Goal: Book appointment/travel/reservation

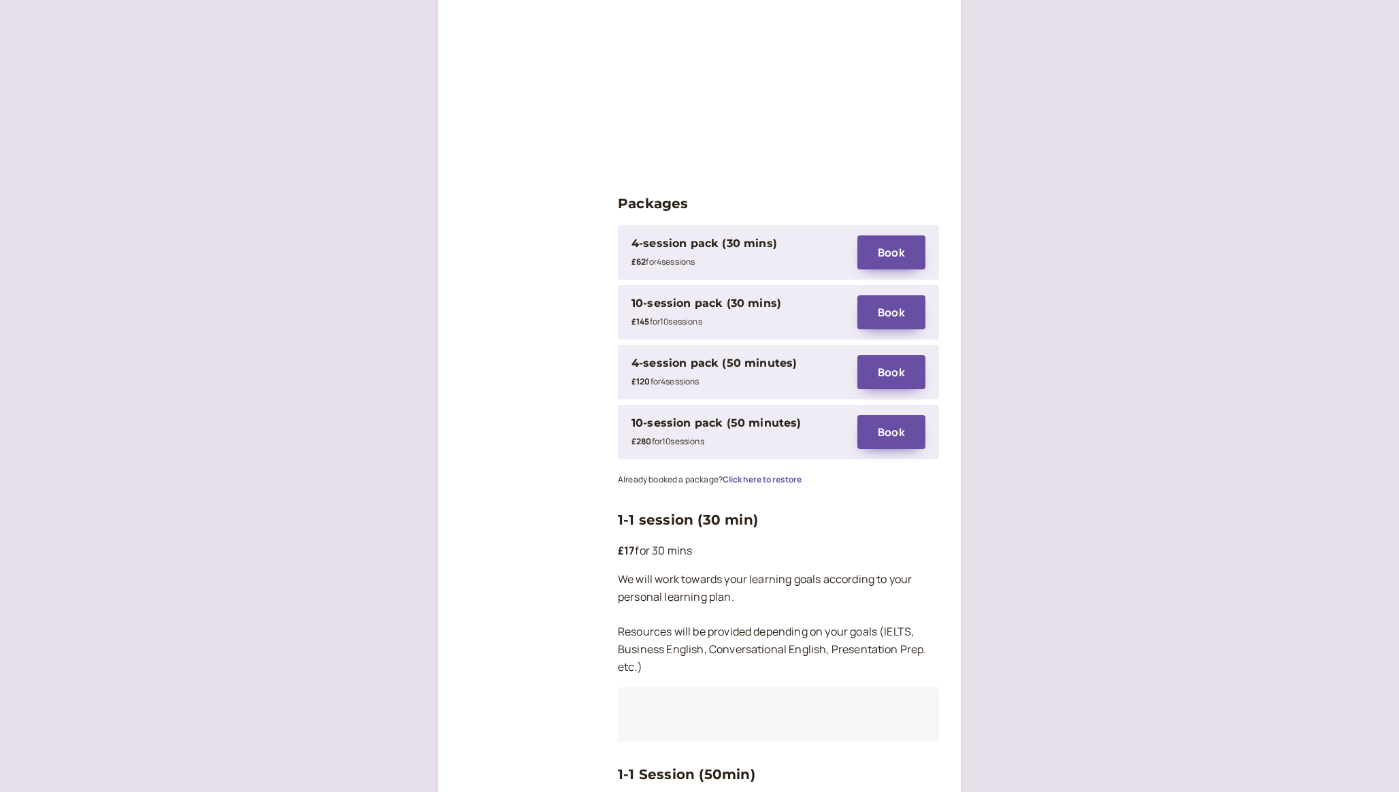
scroll to position [1765, 0]
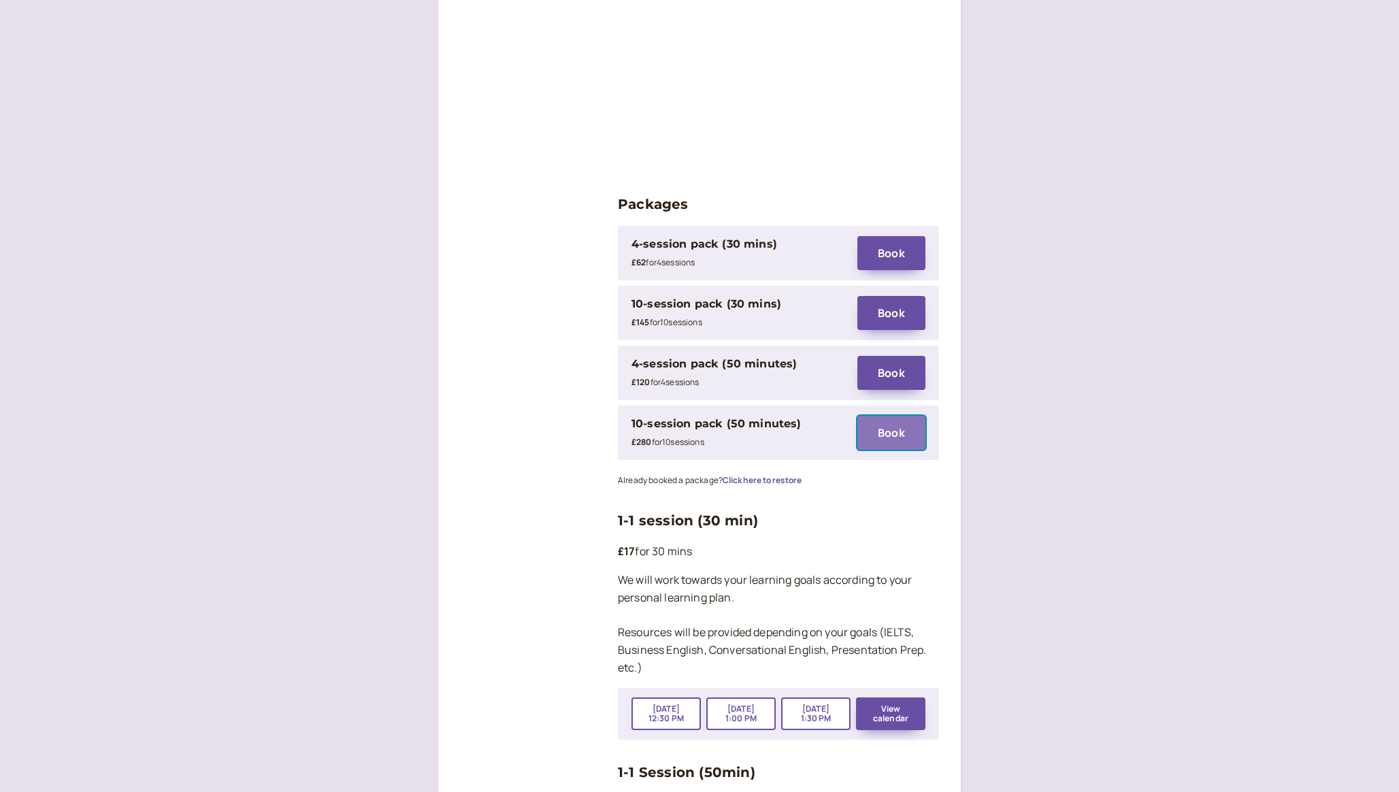
click at [875, 416] on button "Book" at bounding box center [891, 433] width 68 height 34
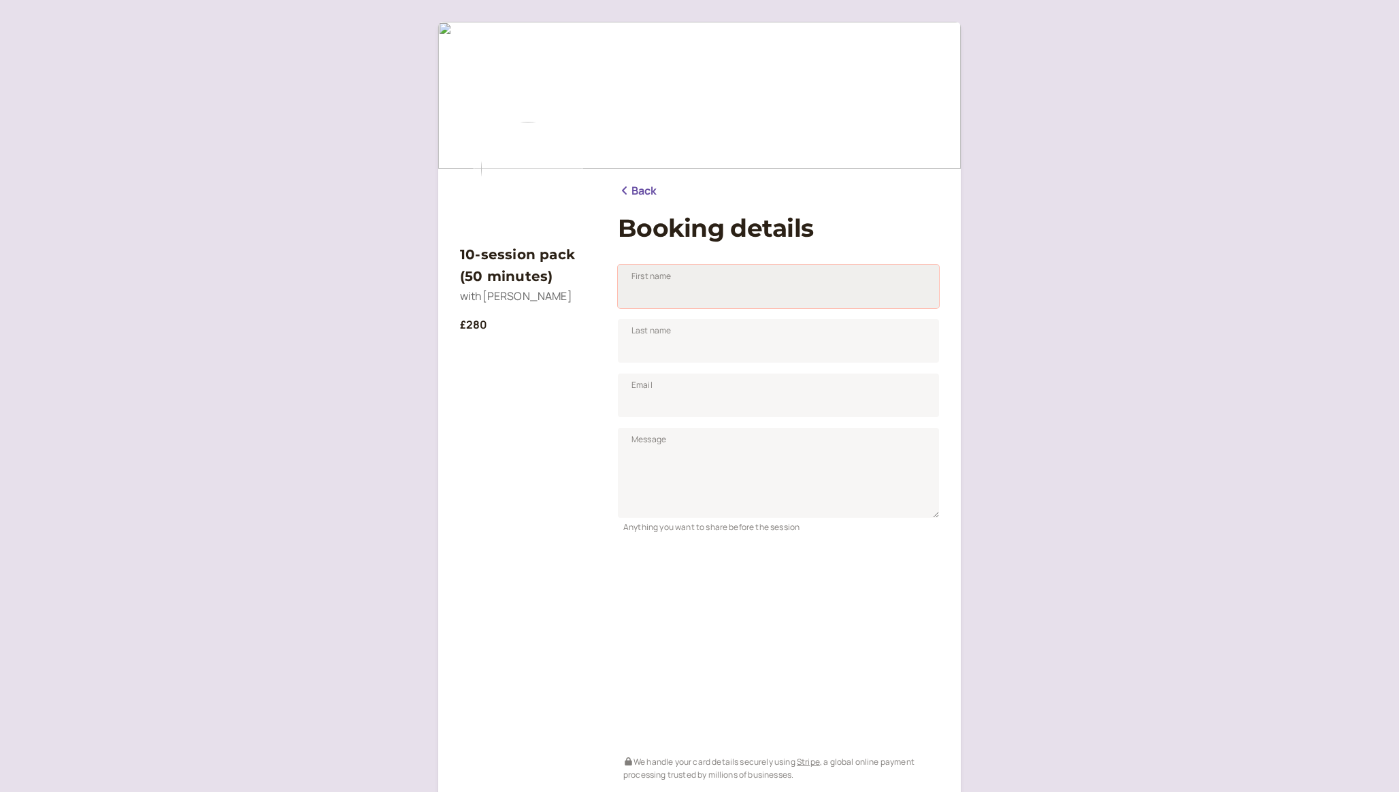
click at [679, 301] on input "First name" at bounding box center [778, 287] width 321 height 44
type input "[PERSON_NAME]"
type input "[EMAIL_ADDRESS][PERSON_NAME][PERSON_NAME][DOMAIN_NAME]"
click at [669, 476] on textarea "Message" at bounding box center [778, 473] width 321 height 90
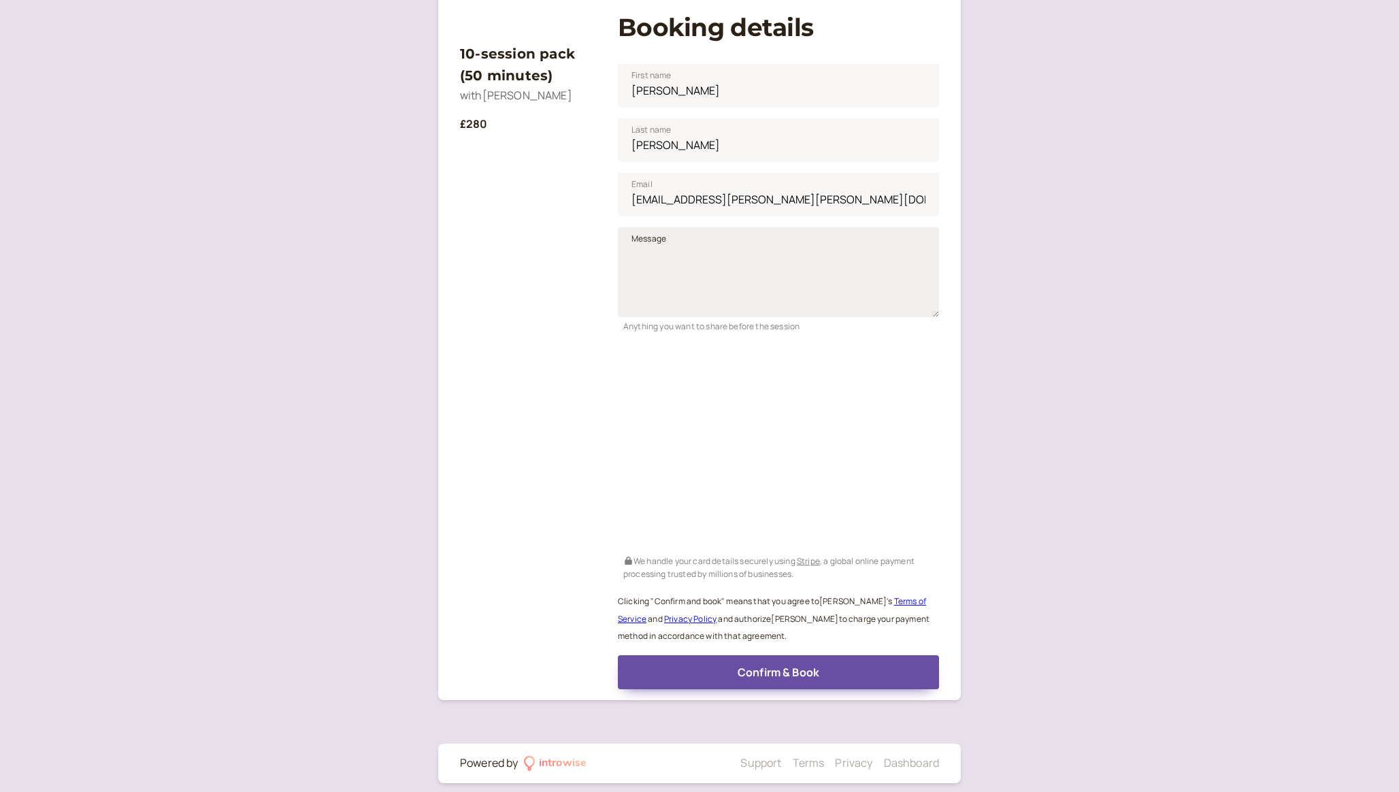
scroll to position [206, 0]
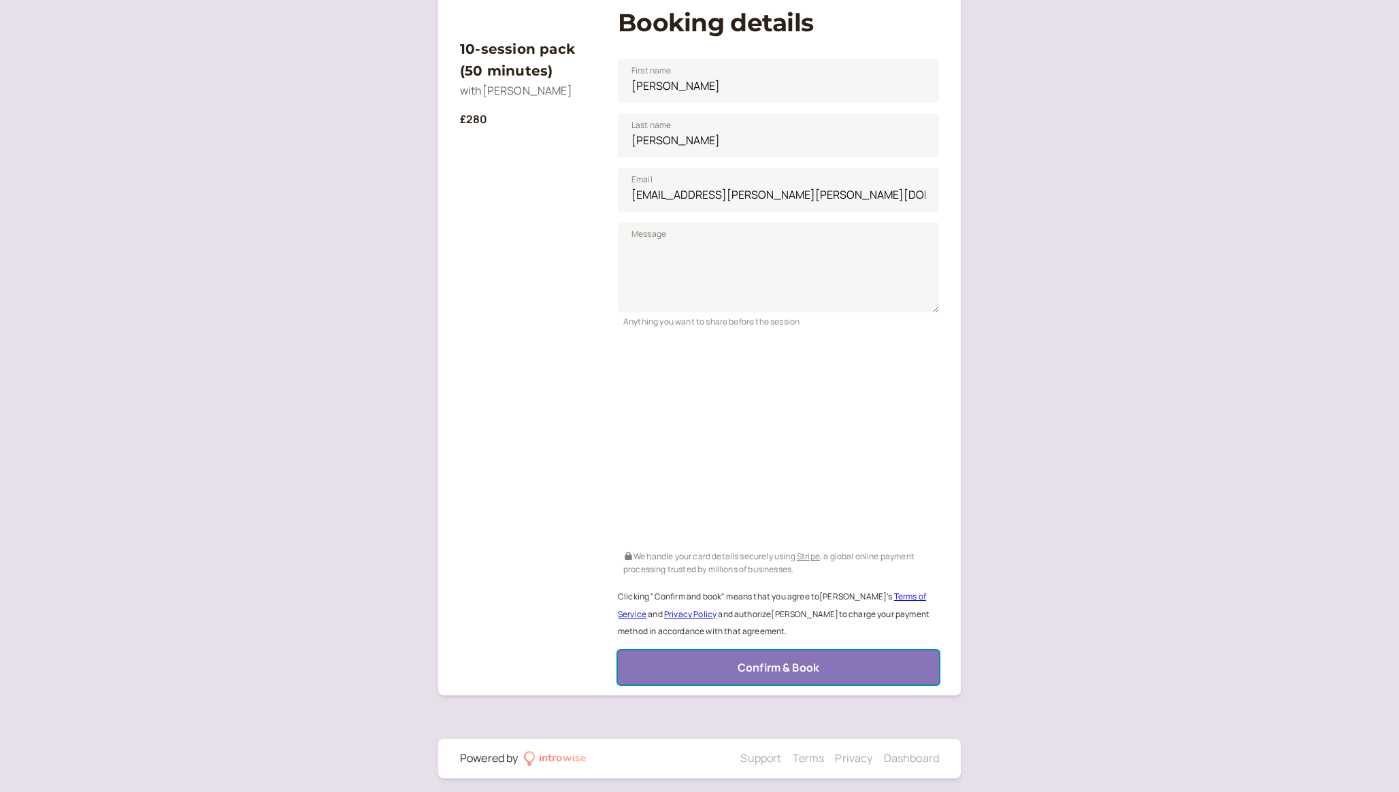
click at [786, 672] on span "Confirm & Book" at bounding box center [779, 667] width 82 height 15
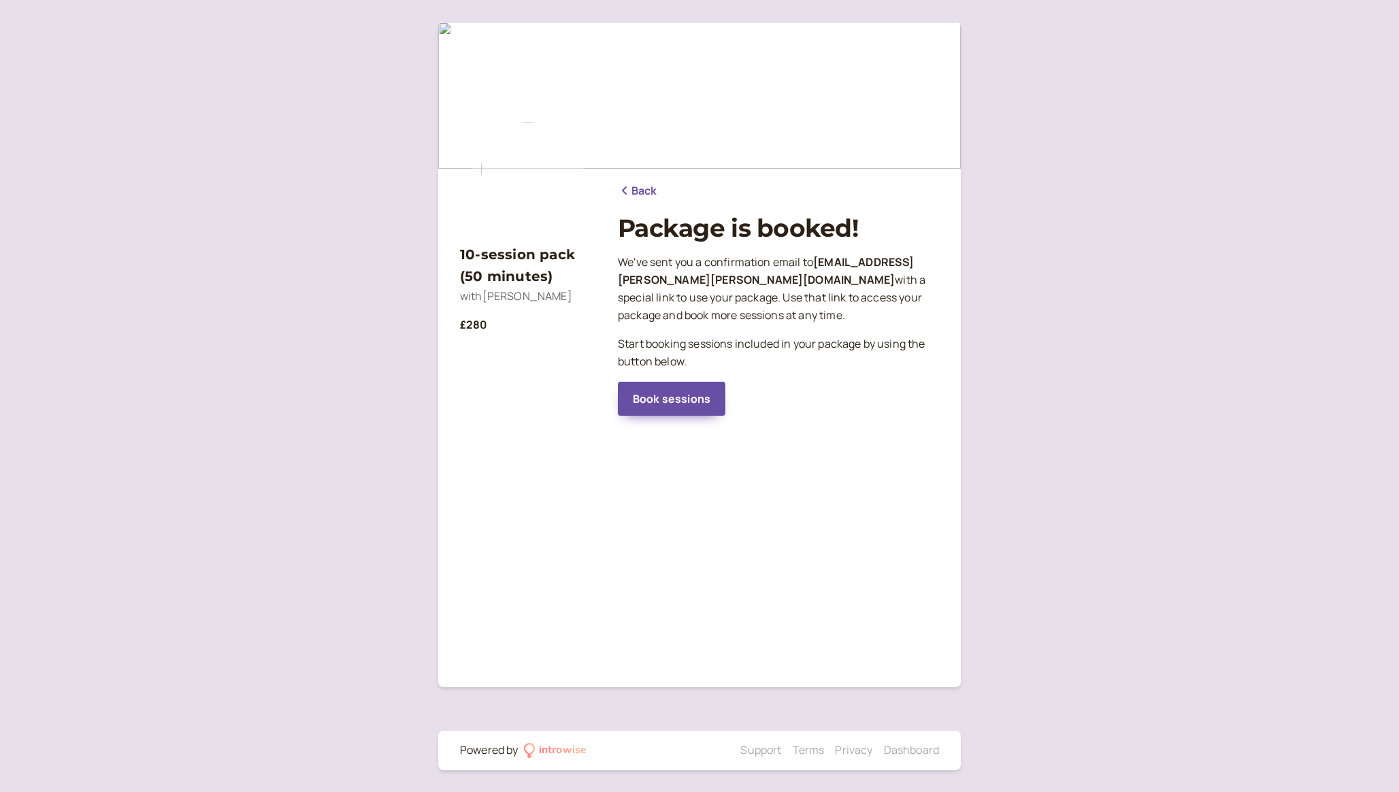
click at [645, 191] on link "Back" at bounding box center [637, 191] width 39 height 18
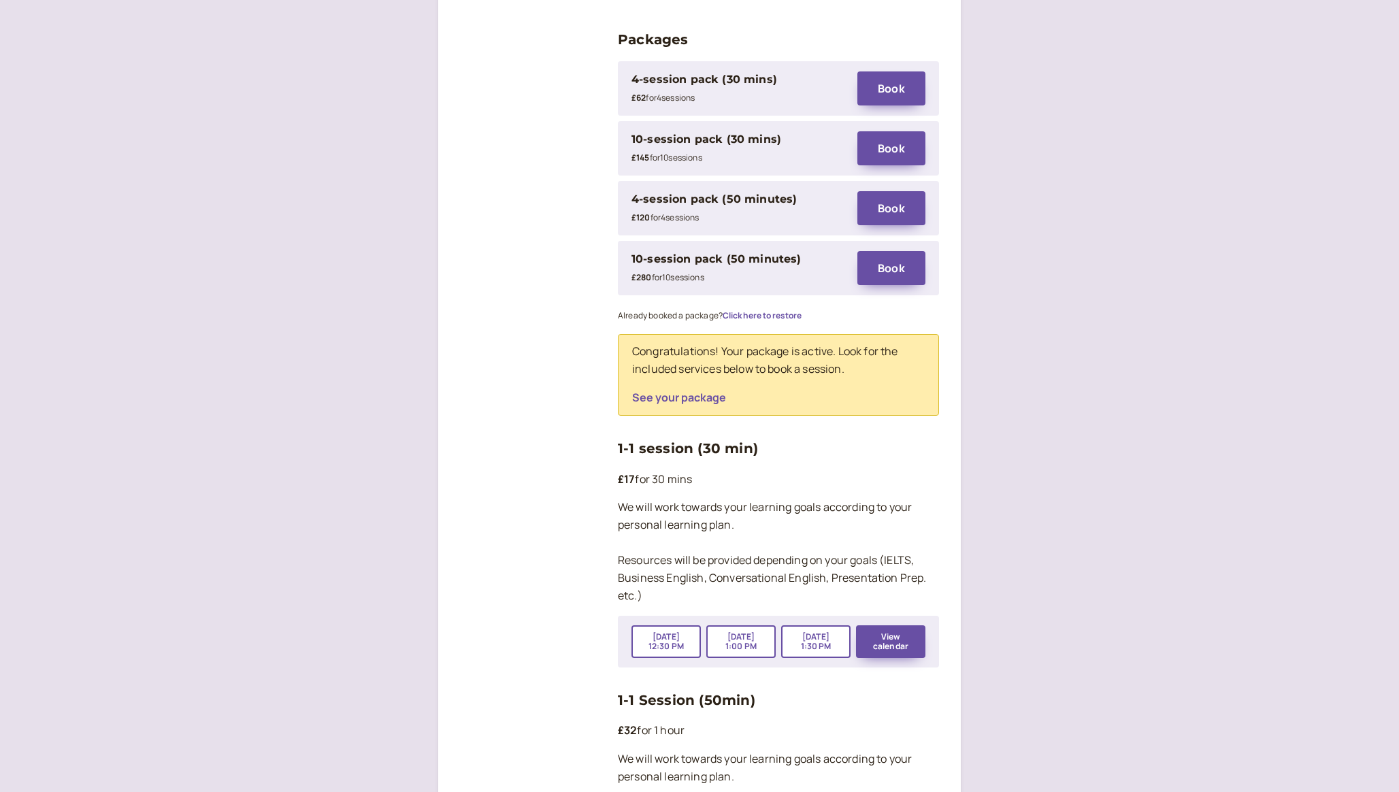
scroll to position [1919, 0]
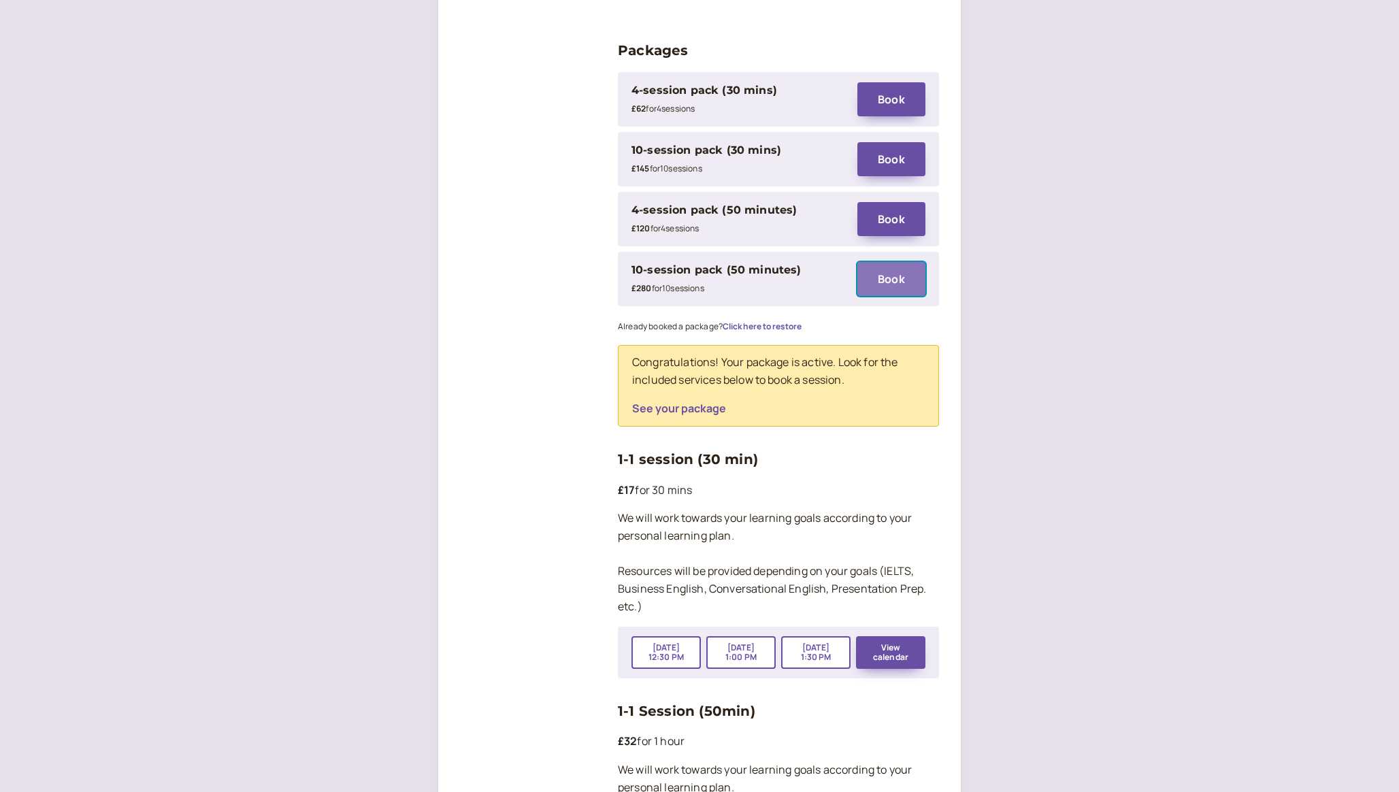
click at [888, 262] on button "Book" at bounding box center [891, 279] width 68 height 34
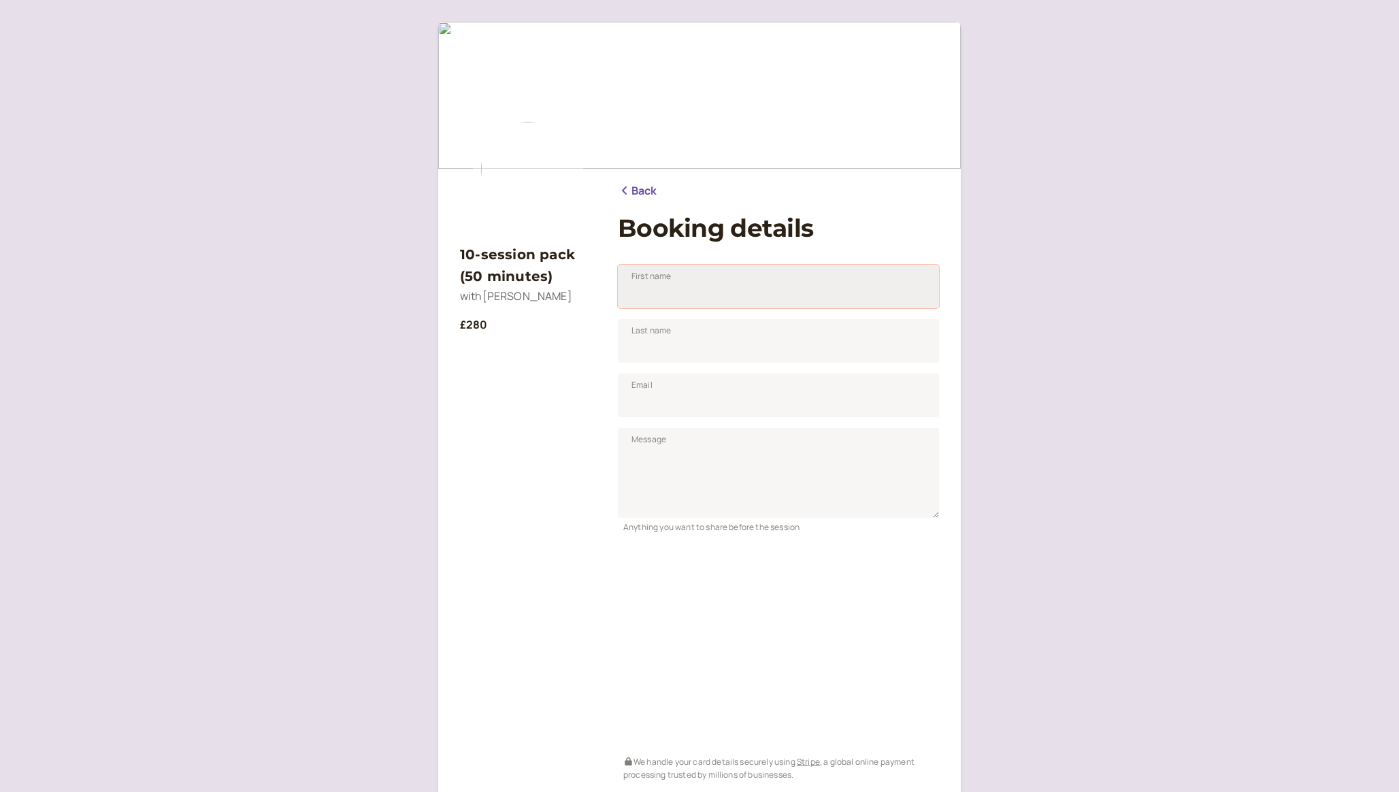
click at [722, 289] on input "First name" at bounding box center [778, 287] width 321 height 44
type input "[PERSON_NAME]"
type input "[EMAIL_ADDRESS][PERSON_NAME][PERSON_NAME][DOMAIN_NAME]"
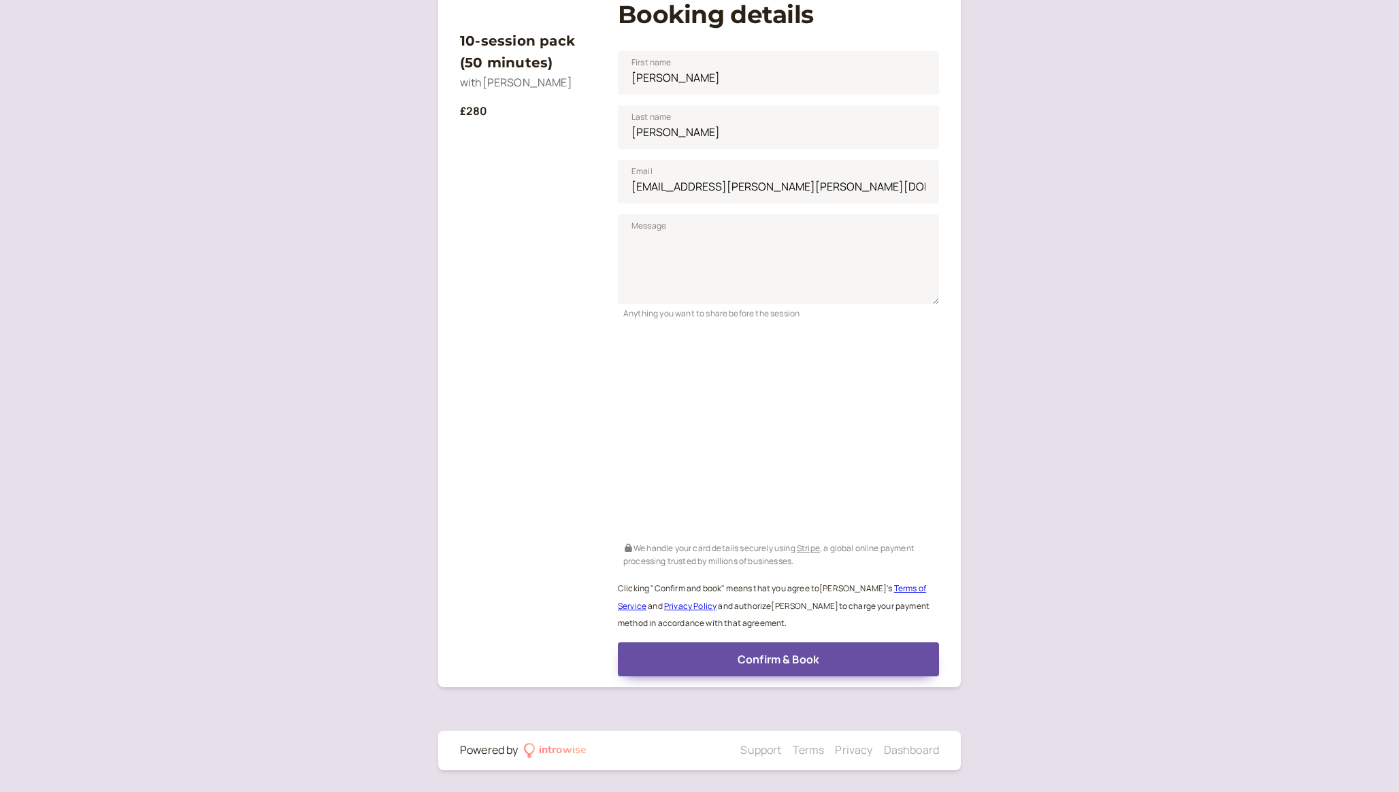
drag, startPoint x: 794, startPoint y: 660, endPoint x: 769, endPoint y: 552, distance: 111.1
click at [769, 553] on fieldset "First name [PERSON_NAME] Last name [PERSON_NAME] [PERSON_NAME][EMAIL_ADDRESS][P…" at bounding box center [778, 358] width 321 height 636
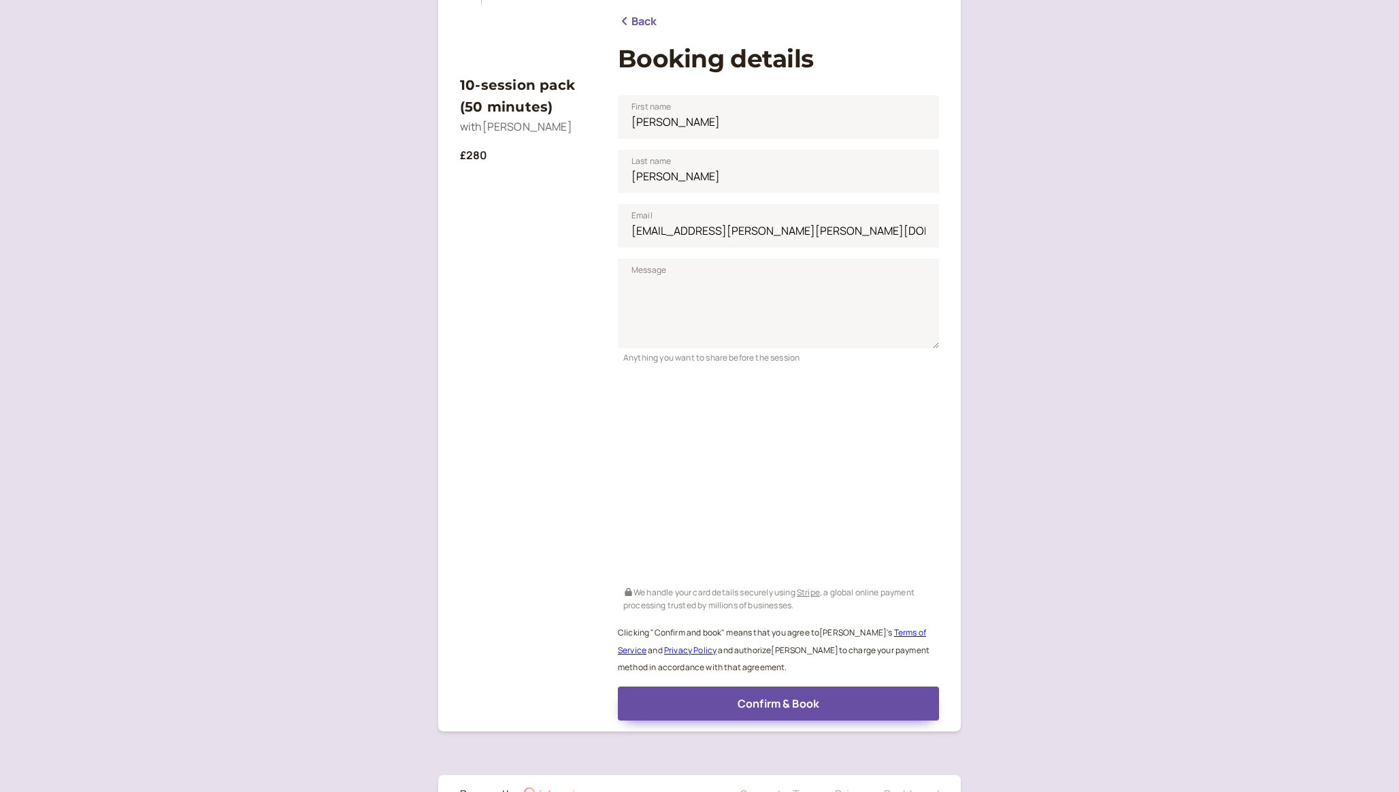
scroll to position [186, 0]
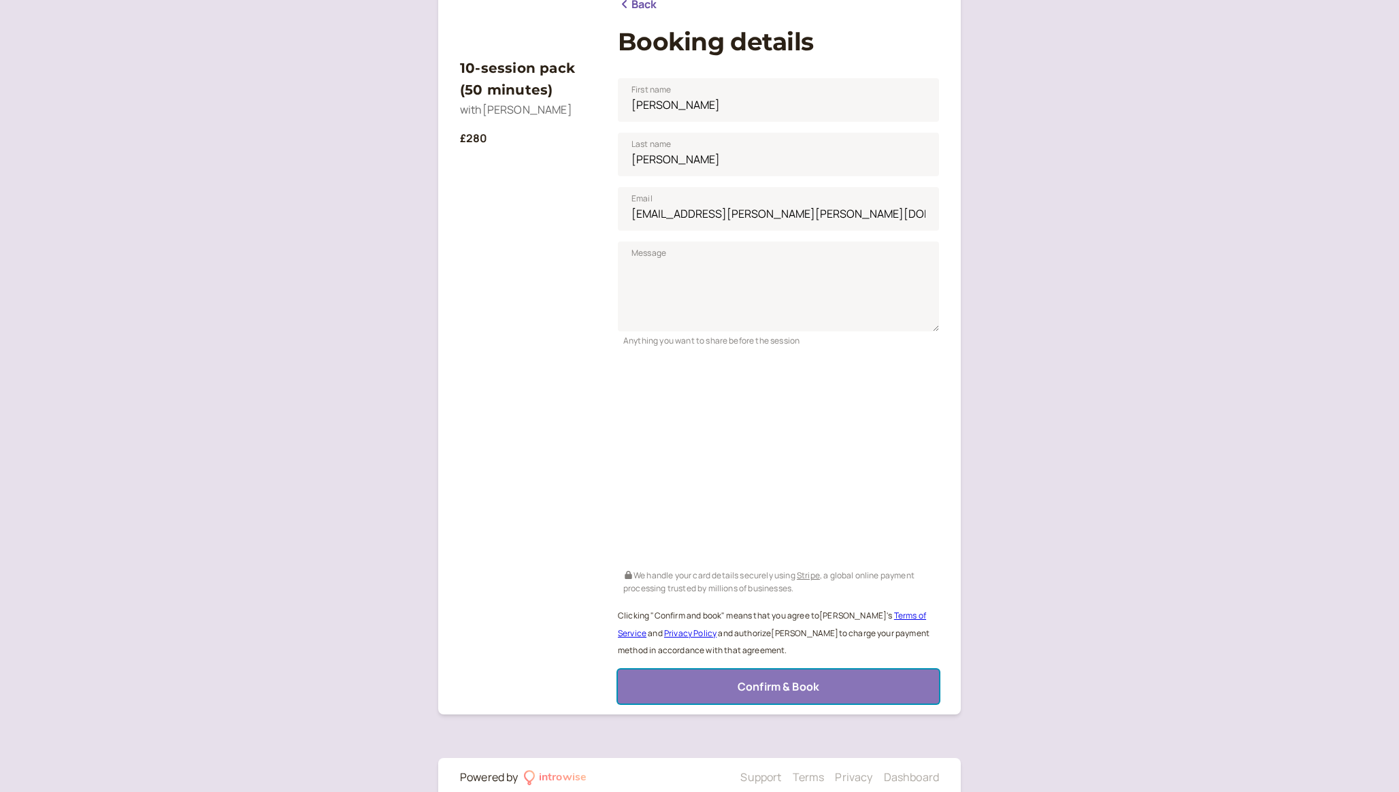
click at [772, 672] on button "Confirm & Book" at bounding box center [778, 687] width 321 height 34
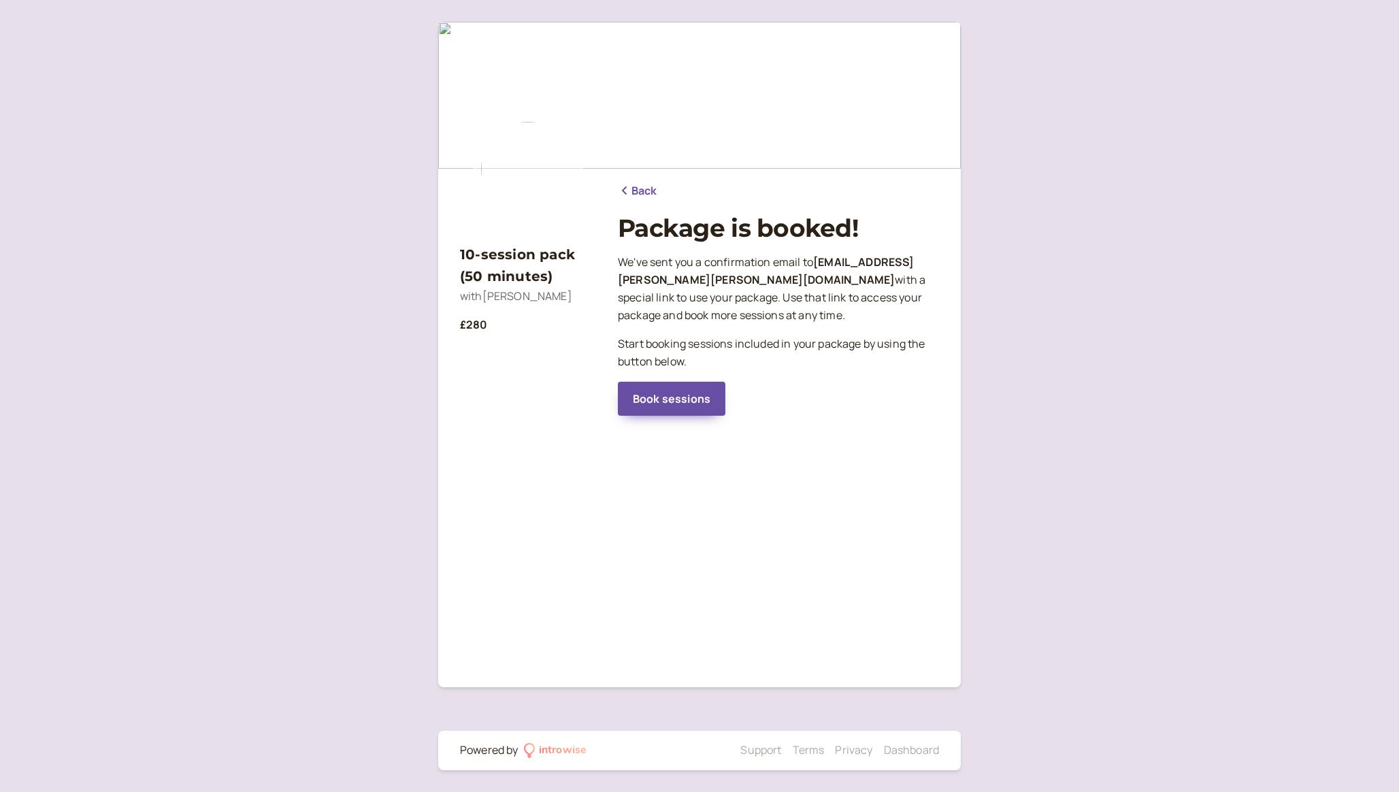
scroll to position [0, 0]
